Goal: Check status: Check status

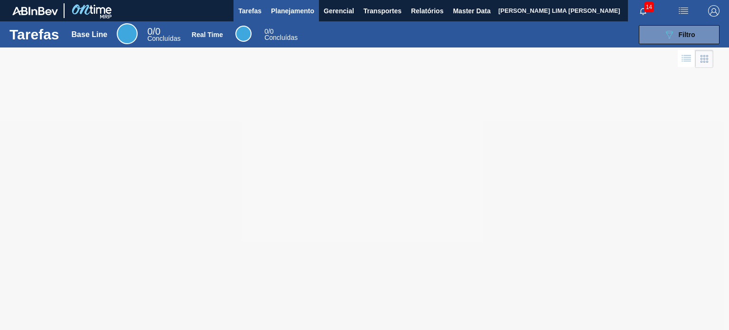
click at [307, 7] on span "Planejamento" at bounding box center [292, 10] width 43 height 11
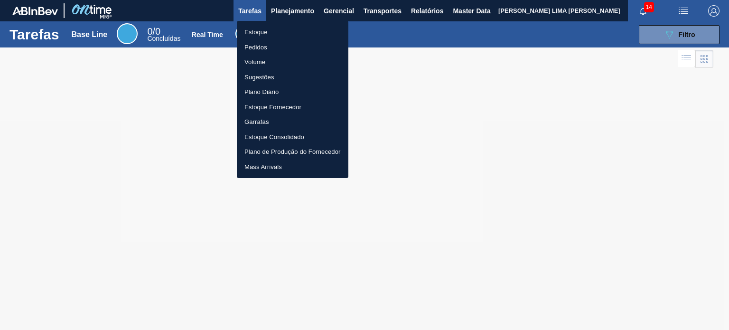
click at [275, 35] on li "Estoque" at bounding box center [292, 32] width 111 height 15
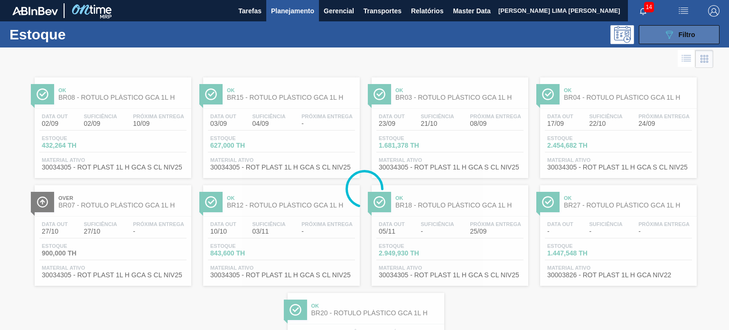
click at [640, 29] on button "089F7B8B-B2A5-4AFE-B5C0-19BA573D28AC Filtro" at bounding box center [678, 34] width 81 height 19
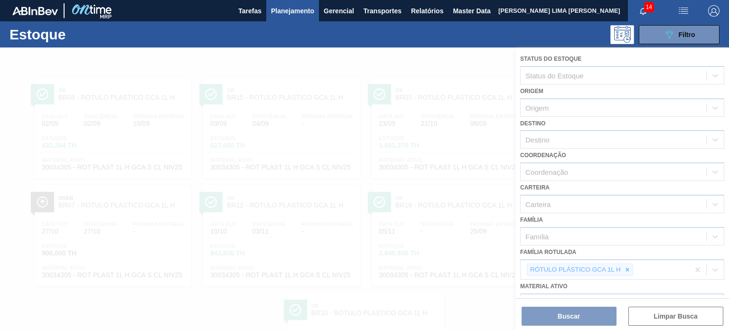
click at [619, 263] on div at bounding box center [364, 188] width 729 height 282
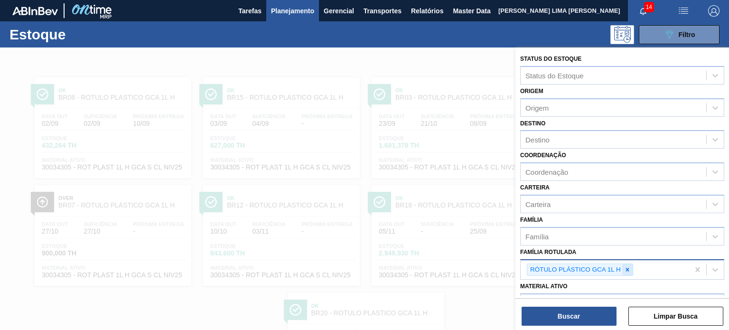
click at [630, 267] on div at bounding box center [627, 270] width 10 height 12
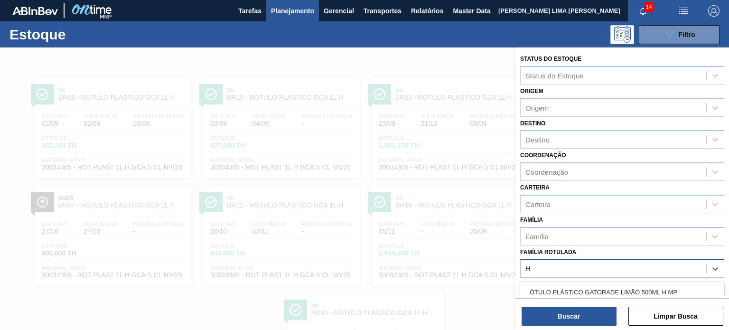
scroll to position [86, 0]
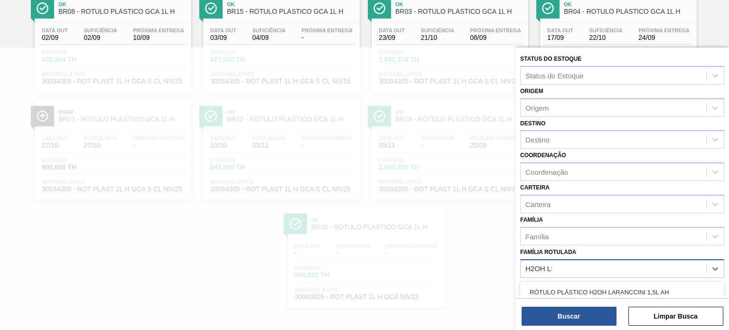
type Rotulada "H2OH LIM"
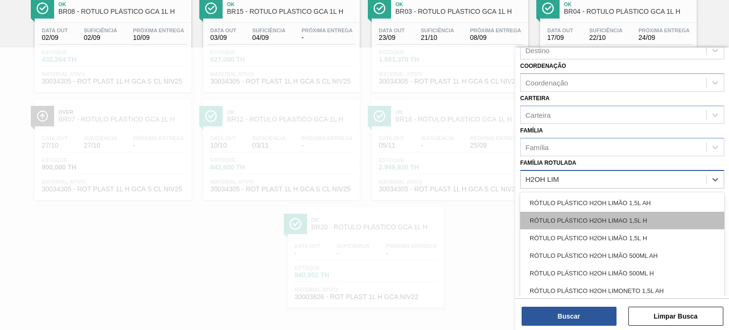
scroll to position [95, 0]
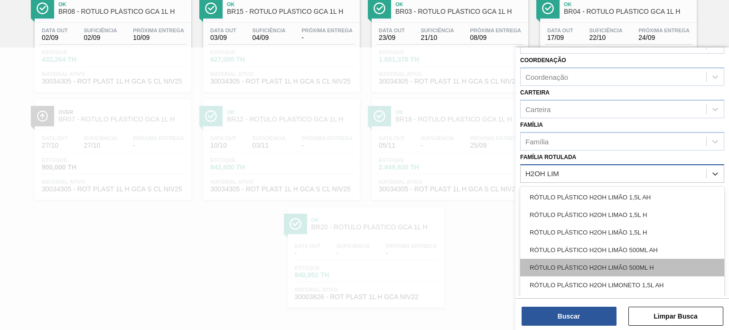
click at [627, 263] on div "RÓTULO PLÁSTICO H2OH LIMÃO 500ML H" at bounding box center [622, 268] width 204 height 18
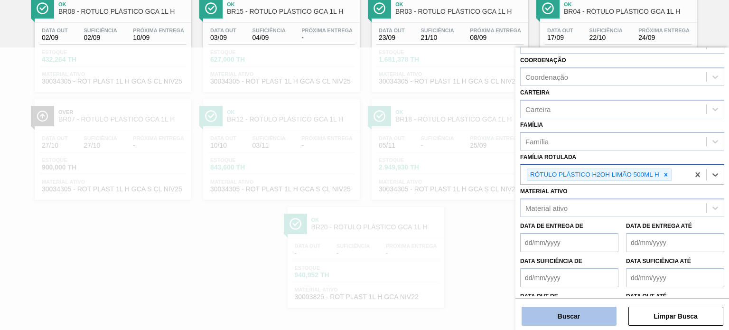
click at [600, 310] on button "Buscar" at bounding box center [568, 315] width 95 height 19
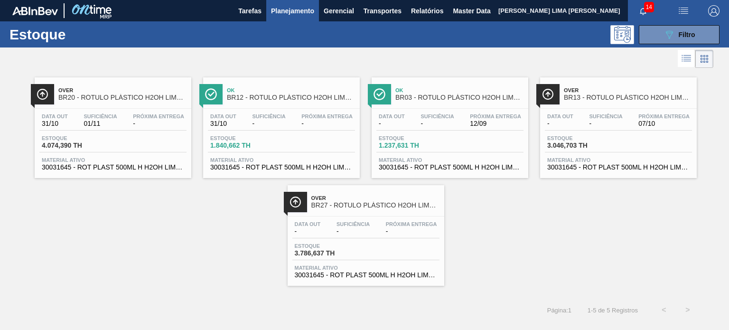
click at [275, 3] on button "Planejamento" at bounding box center [292, 10] width 53 height 21
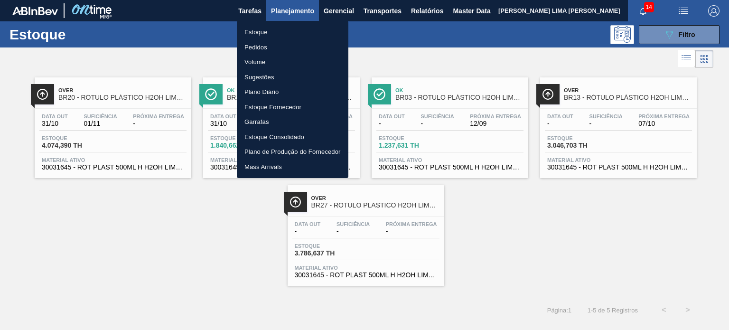
click at [260, 46] on li "Pedidos" at bounding box center [292, 47] width 111 height 15
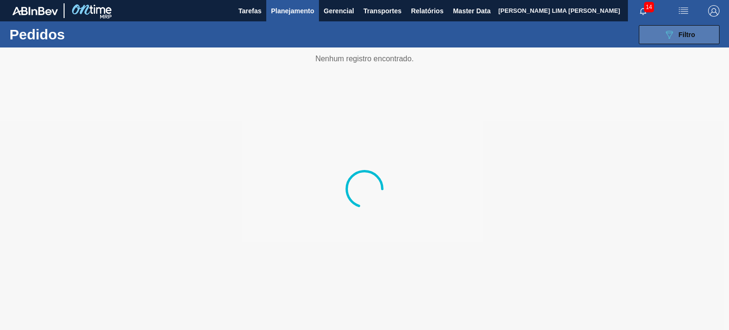
click at [670, 39] on icon "089F7B8B-B2A5-4AFE-B5C0-19BA573D28AC" at bounding box center [668, 34] width 11 height 11
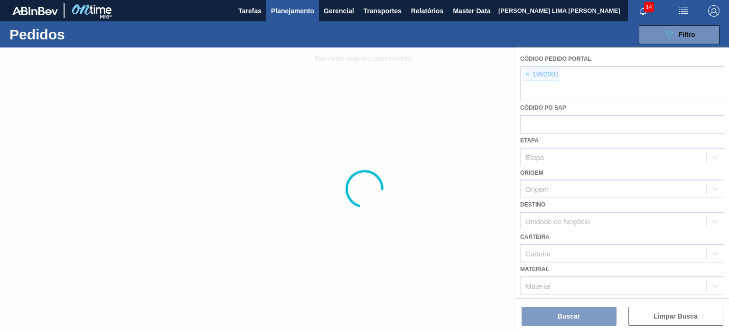
click at [537, 75] on div at bounding box center [364, 188] width 729 height 282
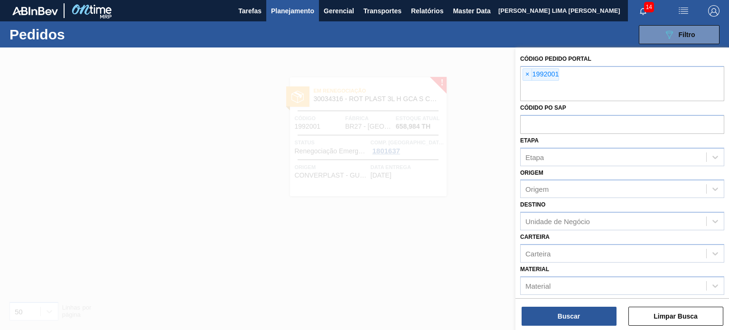
click at [528, 74] on span "×" at bounding box center [527, 74] width 9 height 11
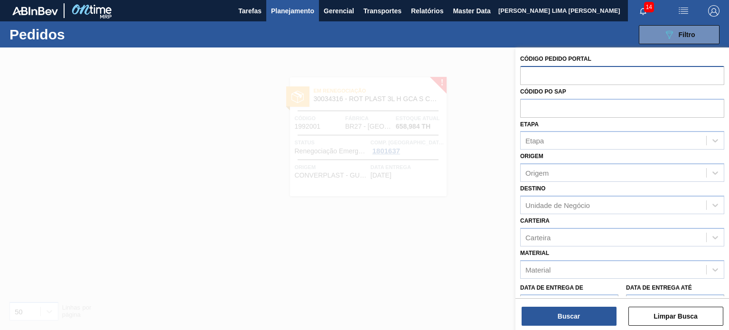
click at [522, 77] on input "text" at bounding box center [622, 75] width 204 height 18
paste input "text"
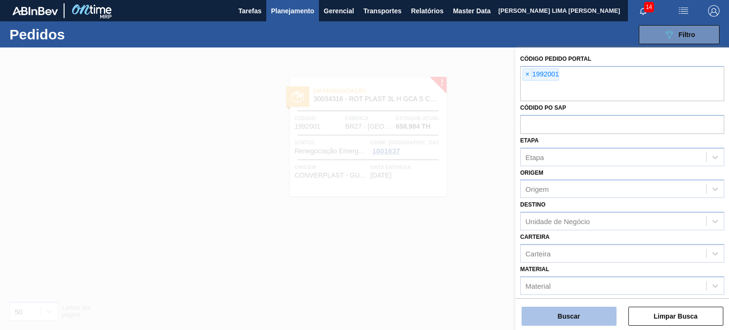
click at [562, 311] on button "Buscar" at bounding box center [568, 315] width 95 height 19
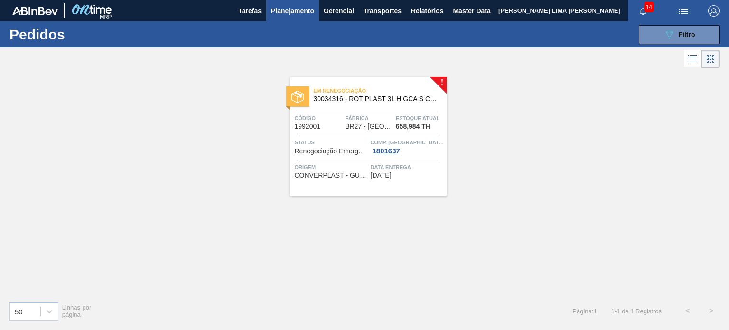
click at [407, 39] on div "089F7B8B-B2A5-4AFE-B5C0-19BA573D28AC Filtro Código Pedido Portal × 1992001 Códi…" at bounding box center [435, 34] width 578 height 28
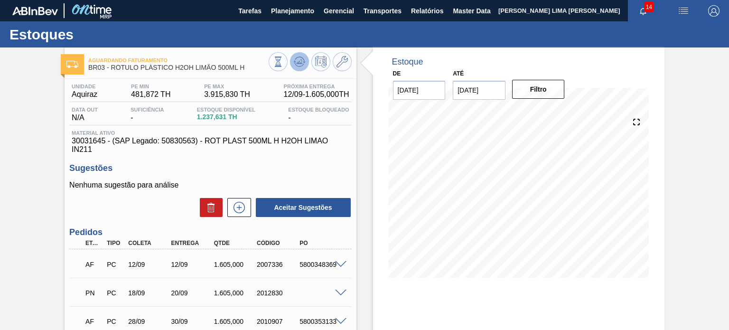
click at [294, 68] on button at bounding box center [299, 61] width 19 height 19
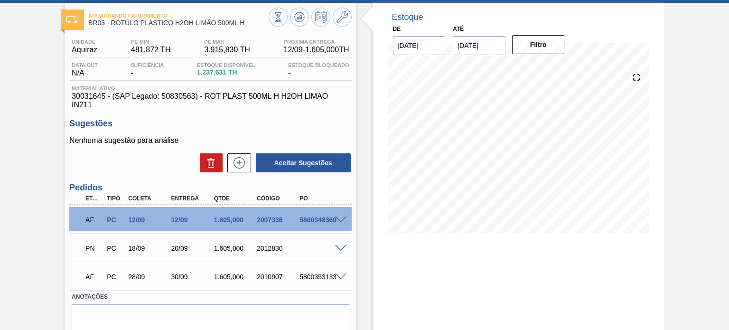
scroll to position [83, 0]
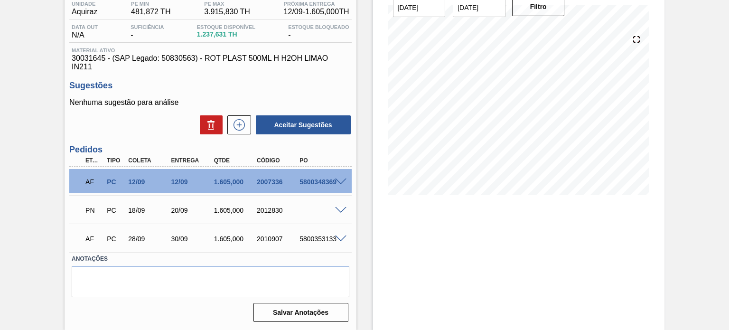
click at [339, 214] on div "PN PC 18/09 20/09 1.605,000 2012830" at bounding box center [210, 209] width 282 height 24
click at [341, 210] on span at bounding box center [340, 210] width 11 height 7
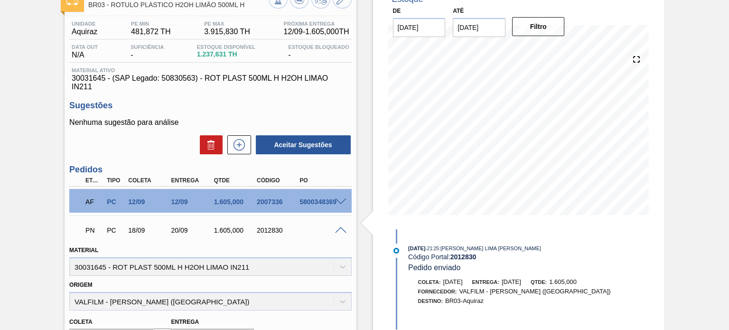
scroll to position [35, 0]
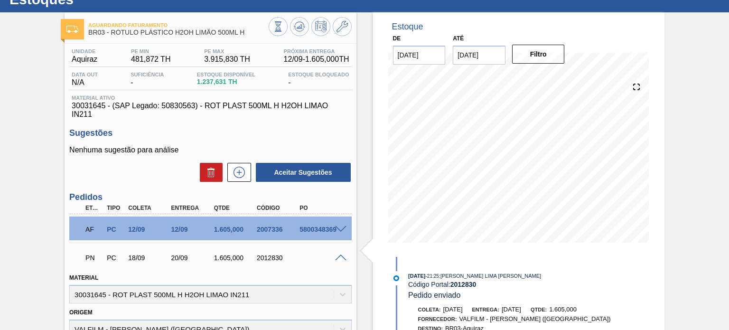
click at [335, 257] on span at bounding box center [340, 257] width 11 height 7
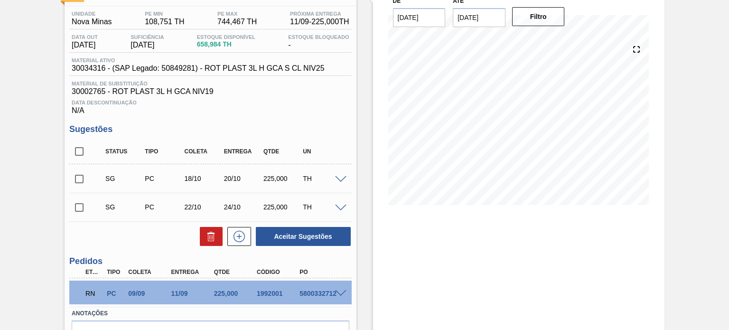
scroll to position [127, 0]
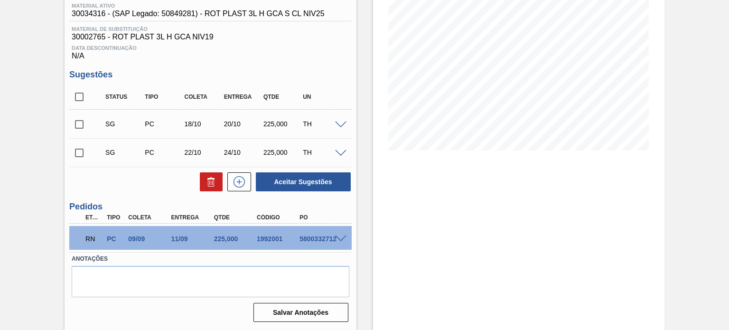
click at [343, 240] on span at bounding box center [340, 238] width 11 height 7
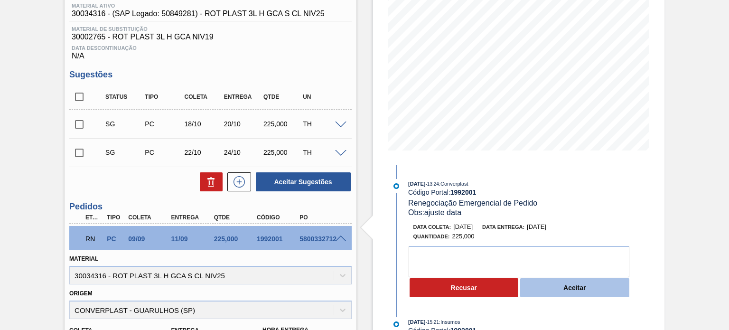
click at [555, 283] on button "Aceitar" at bounding box center [574, 287] width 109 height 19
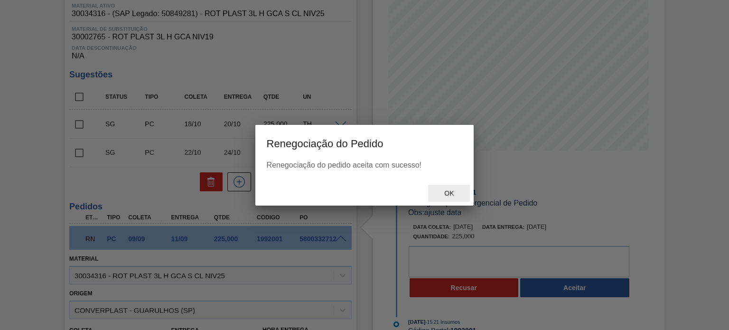
click at [441, 187] on div "Ok" at bounding box center [449, 194] width 42 height 18
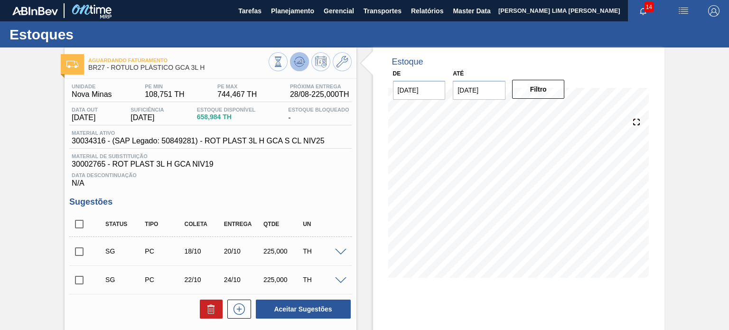
click at [295, 69] on button at bounding box center [299, 61] width 19 height 19
